Goal: Task Accomplishment & Management: Manage account settings

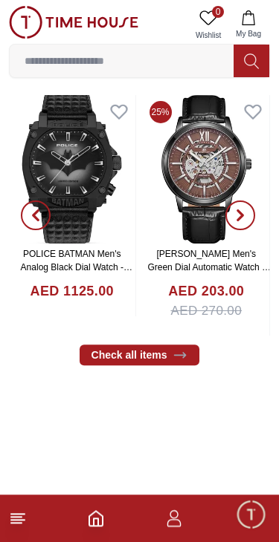
scroll to position [521, 0]
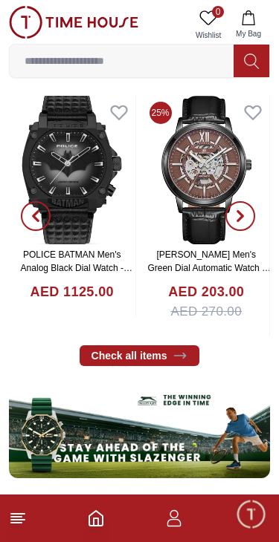
click at [253, 212] on span "button" at bounding box center [240, 216] width 30 height 30
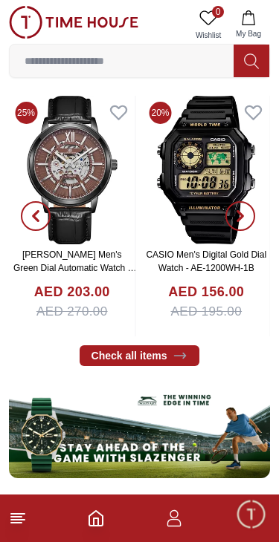
click at [251, 221] on span "button" at bounding box center [240, 216] width 30 height 30
click at [35, 214] on icon "button" at bounding box center [35, 217] width 4 height 10
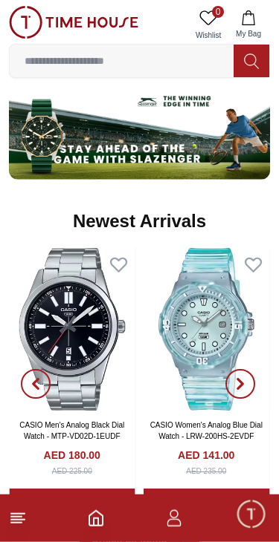
scroll to position [832, 0]
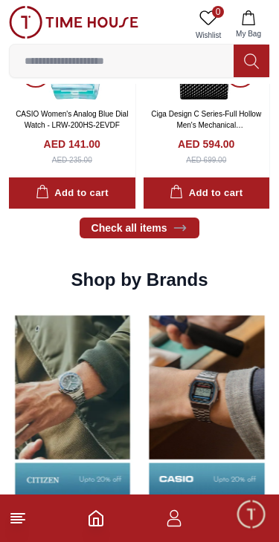
click at [161, 65] on input at bounding box center [122, 61] width 224 height 30
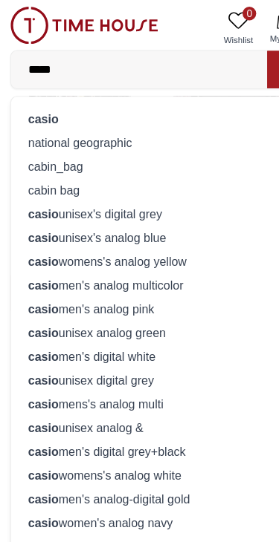
type input "*****"
click at [143, 105] on div "casio" at bounding box center [139, 104] width 241 height 21
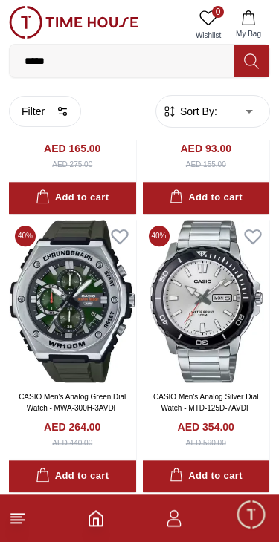
scroll to position [1350, 0]
click at [250, 22] on icon "button" at bounding box center [248, 17] width 15 height 15
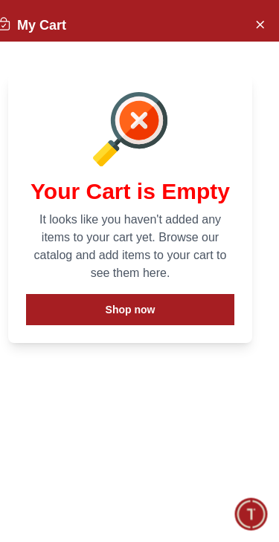
click at [254, 30] on icon "Close Account" at bounding box center [259, 24] width 12 height 19
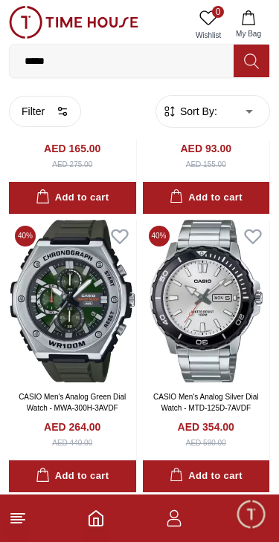
click at [171, 521] on icon "button" at bounding box center [174, 519] width 18 height 18
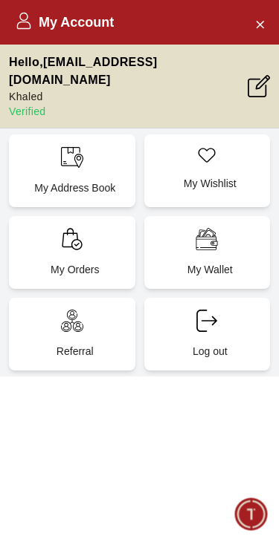
click at [90, 181] on p "My Address Book" at bounding box center [75, 188] width 108 height 15
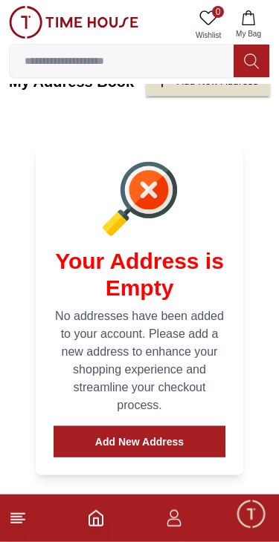
scroll to position [84, 0]
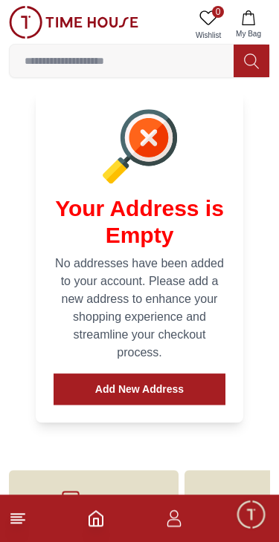
click at [195, 389] on button "Add New Address" at bounding box center [139, 389] width 172 height 31
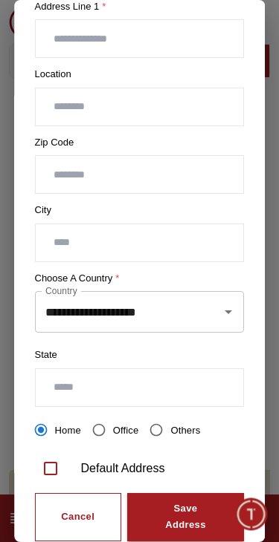
scroll to position [291, 0]
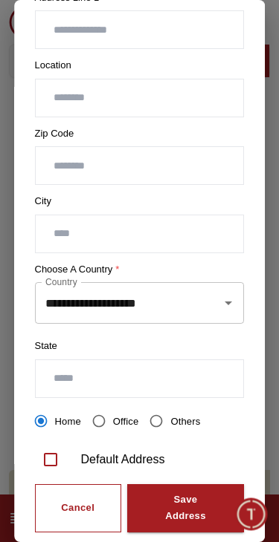
click at [235, 287] on div "**********" at bounding box center [139, 303] width 209 height 42
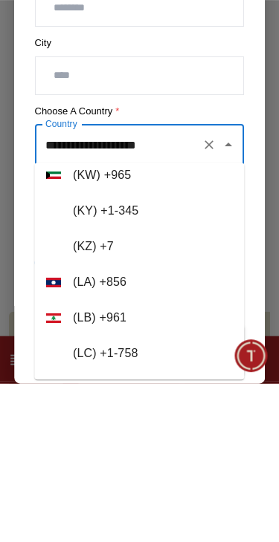
scroll to position [4322, 0]
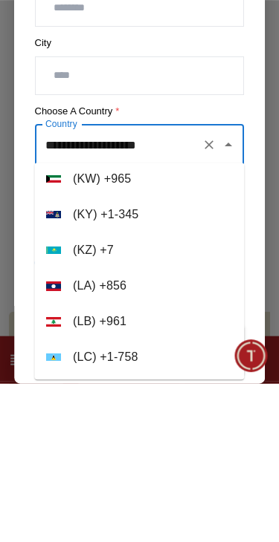
click at [186, 319] on li "( KW ) + 965" at bounding box center [138, 337] width 209 height 36
type input "******"
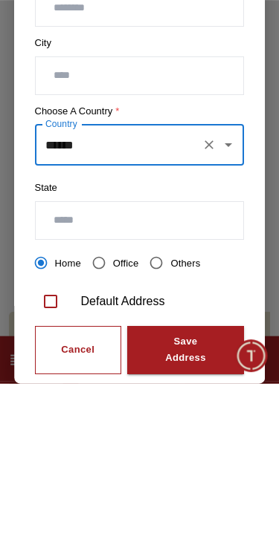
click at [165, 360] on input "text" at bounding box center [140, 378] width 208 height 37
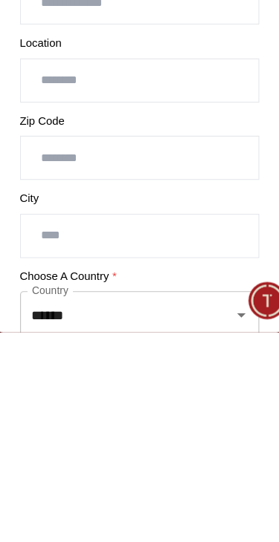
scroll to position [72, 0]
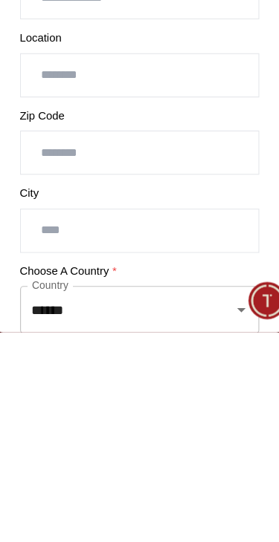
type input "*******"
click at [133, 435] on input "text" at bounding box center [140, 453] width 208 height 37
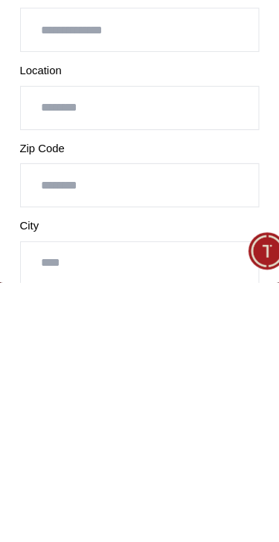
scroll to position [0, 0]
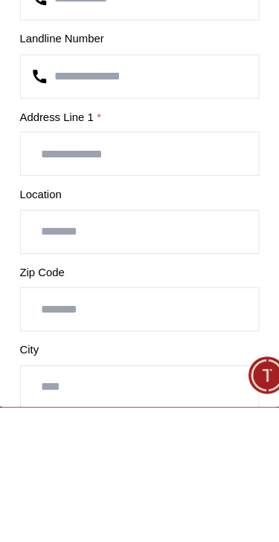
click at [150, 371] on input "text" at bounding box center [140, 389] width 208 height 37
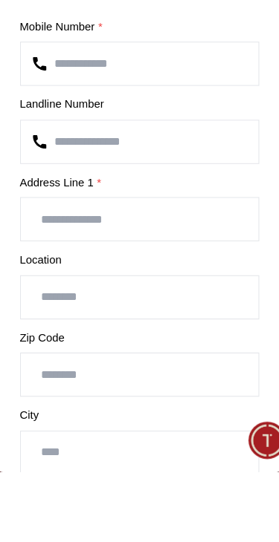
click at [166, 235] on input "number" at bounding box center [140, 253] width 208 height 37
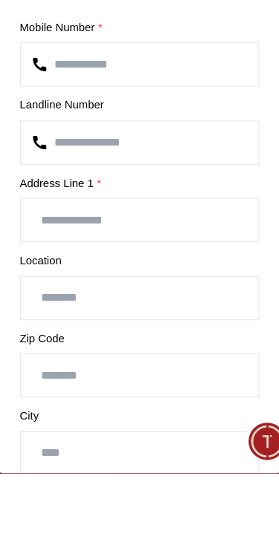
click at [183, 166] on input "**********" at bounding box center [140, 184] width 208 height 37
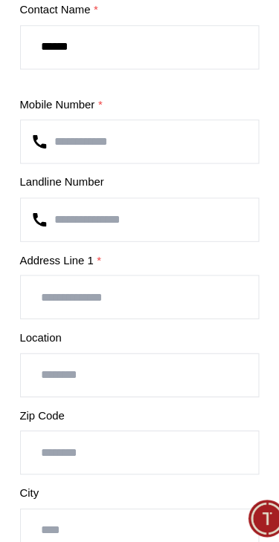
type input "**********"
click at [176, 235] on input "number" at bounding box center [140, 253] width 208 height 37
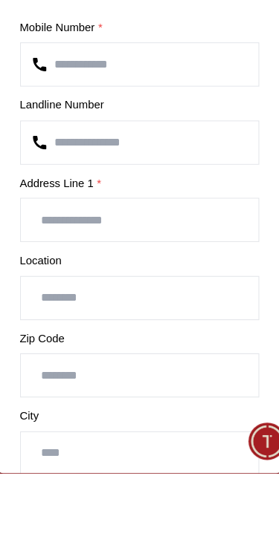
type input "********"
click at [169, 302] on input "text" at bounding box center [140, 320] width 208 height 37
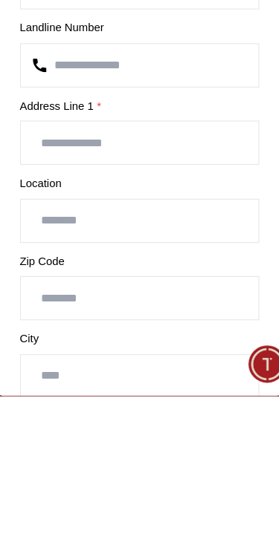
type input "*"
type input "**********"
click at [175, 371] on input "text" at bounding box center [140, 389] width 208 height 37
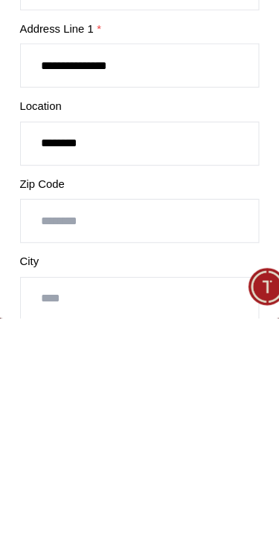
type input "*******"
click at [152, 438] on input "number" at bounding box center [140, 456] width 208 height 37
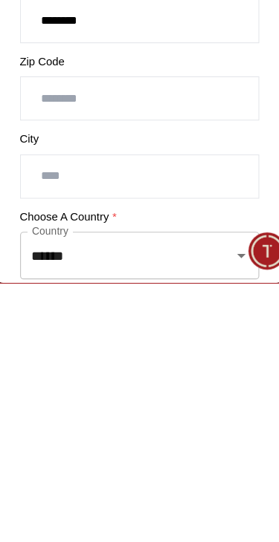
scroll to position [73, 0]
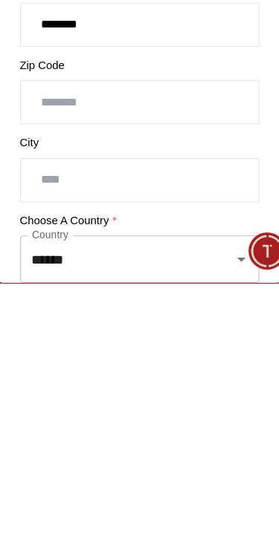
type input "*****"
click at [143, 434] on input "text" at bounding box center [140, 452] width 208 height 37
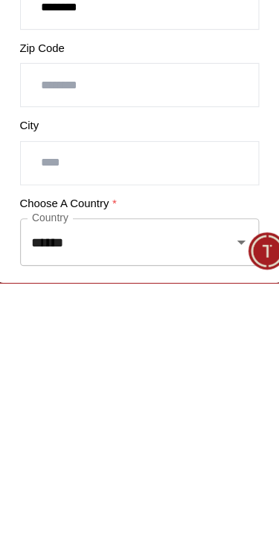
scroll to position [82, 0]
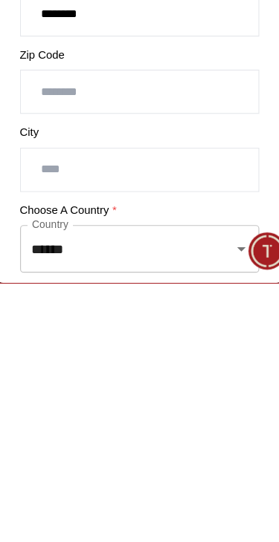
click at [170, 425] on input "text" at bounding box center [140, 443] width 208 height 37
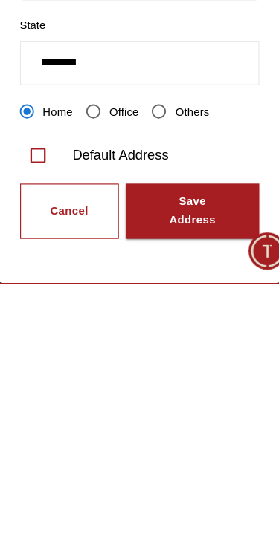
scroll to position [319, 0]
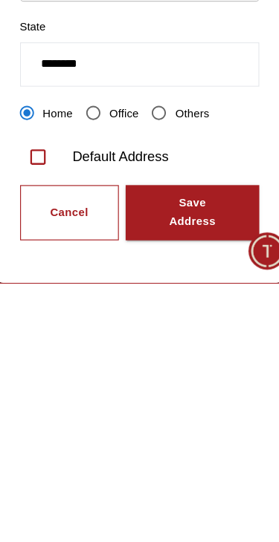
type input "******"
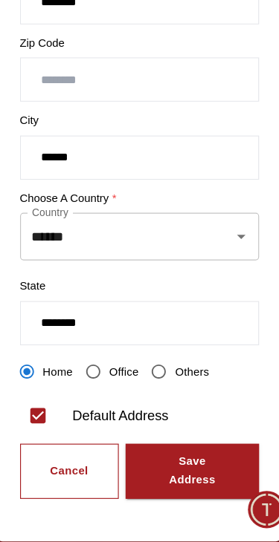
scroll to position [164, 0]
click at [183, 464] on div "Save Address" at bounding box center [185, 481] width 63 height 34
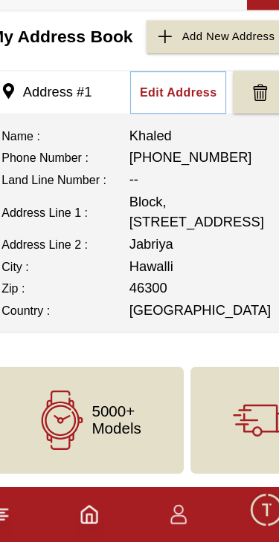
scroll to position [0, 0]
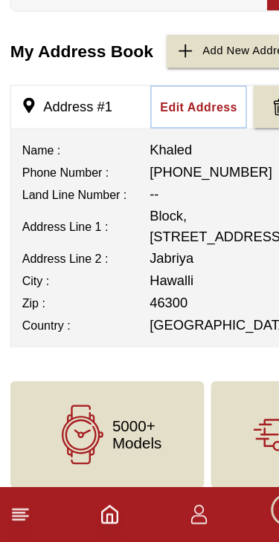
click at [171, 229] on td "--" at bounding box center [195, 238] width 130 height 19
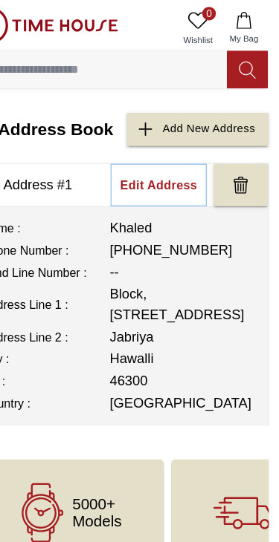
click at [166, 58] on input at bounding box center [122, 61] width 224 height 30
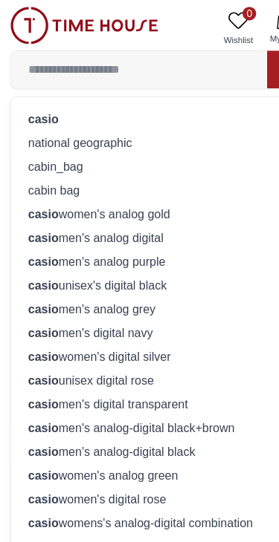
click at [129, 111] on div "casio" at bounding box center [139, 104] width 241 height 21
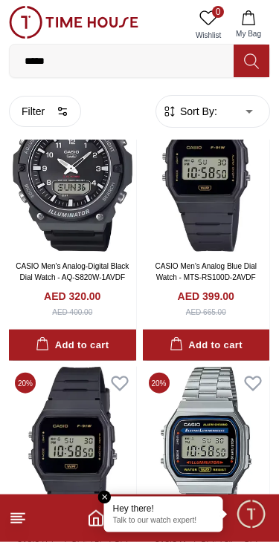
scroll to position [647, 0]
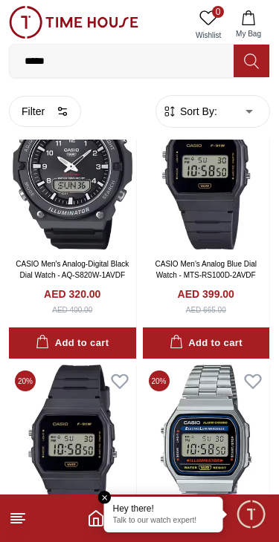
click at [253, 517] on span "Minimize live chat window" at bounding box center [250, 514] width 43 height 43
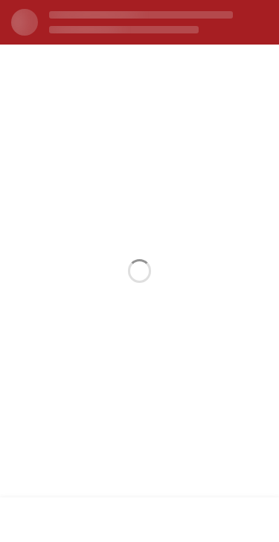
scroll to position [0, 0]
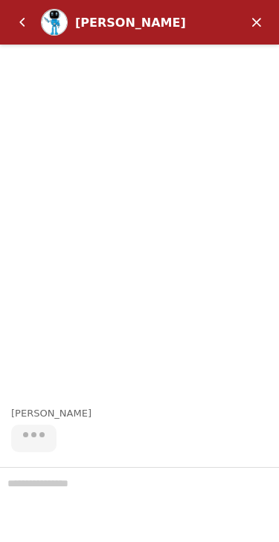
click at [32, 23] on em "Back" at bounding box center [22, 22] width 30 height 30
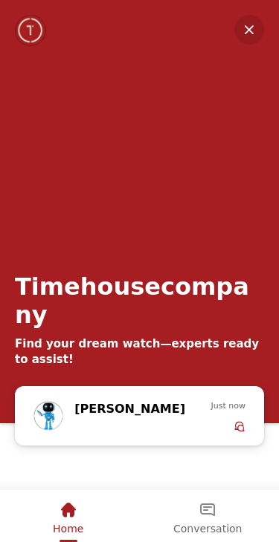
click at [263, 25] on em "Minimize" at bounding box center [249, 30] width 30 height 30
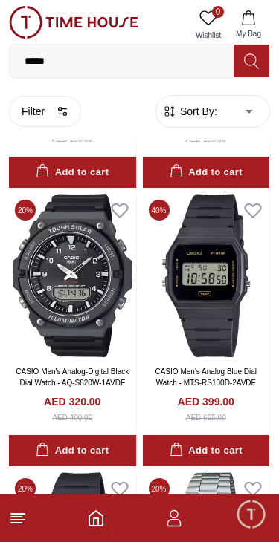
scroll to position [533, 0]
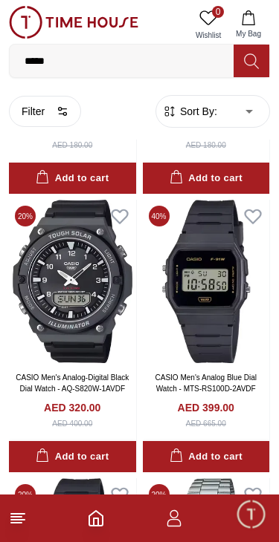
click at [247, 12] on icon "button" at bounding box center [248, 17] width 15 height 15
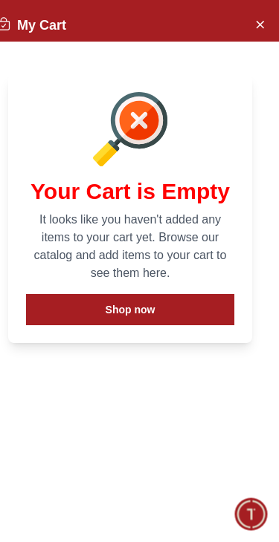
click at [250, 27] on button "Close Account" at bounding box center [259, 24] width 24 height 24
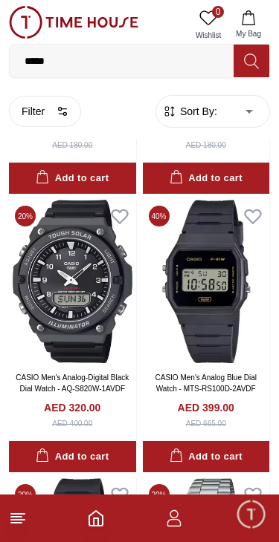
click at [216, 23] on icon at bounding box center [208, 18] width 18 height 18
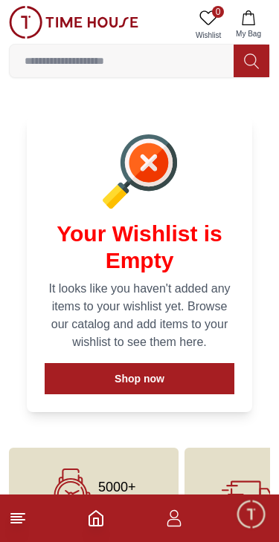
click at [257, 12] on button "My Bag" at bounding box center [248, 25] width 43 height 38
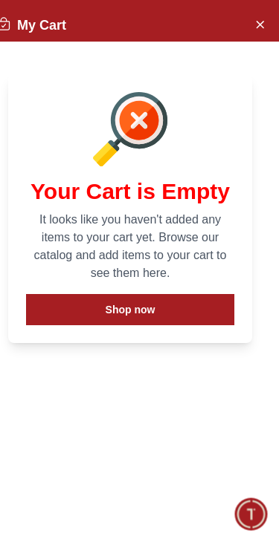
click at [274, 17] on div "My Cart" at bounding box center [129, 25] width 297 height 33
click at [264, 34] on button "Close Account" at bounding box center [259, 24] width 24 height 24
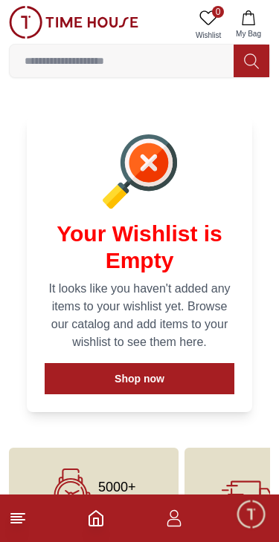
click at [180, 510] on icon "button" at bounding box center [174, 519] width 18 height 18
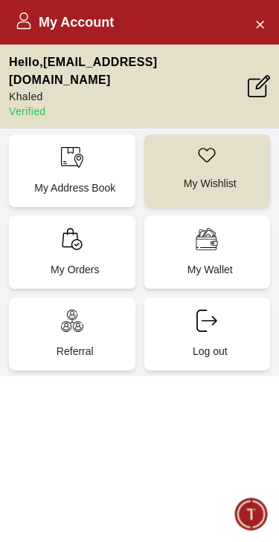
click at [81, 181] on p "My Address Book" at bounding box center [75, 188] width 108 height 15
